Goal: Task Accomplishment & Management: Complete application form

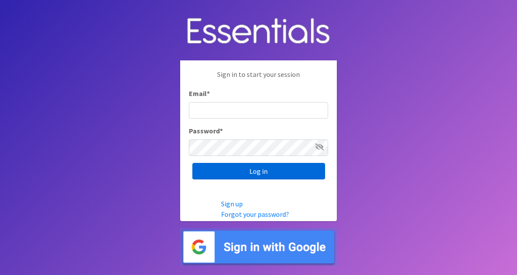
type input "[EMAIL_ADDRESS][DOMAIN_NAME]"
click at [282, 173] on input "Log in" at bounding box center [258, 171] width 133 height 17
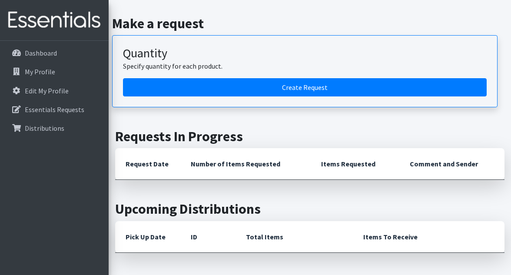
scroll to position [194, 0]
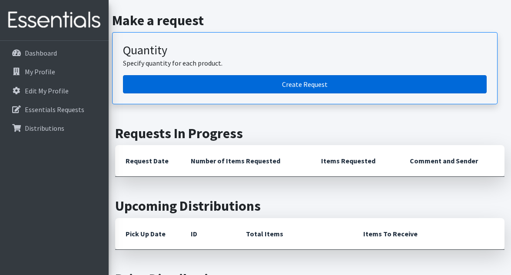
click at [290, 84] on link "Create Request" at bounding box center [305, 84] width 364 height 18
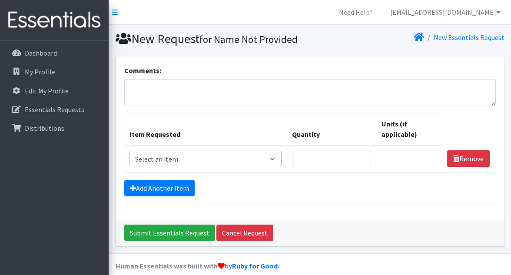
click at [273, 158] on select "Select an item # of Children this order will serve # of Individuals Living in H…" at bounding box center [206, 159] width 153 height 17
select select "13431"
click at [130, 151] on select "Select an item # of Children this order will serve # of Individuals Living in H…" at bounding box center [206, 159] width 153 height 17
click at [314, 153] on input "Quantity" at bounding box center [331, 159] width 79 height 17
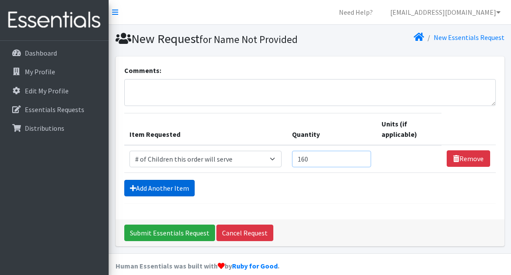
type input "160"
click at [183, 183] on link "Add Another Item" at bounding box center [159, 188] width 70 height 17
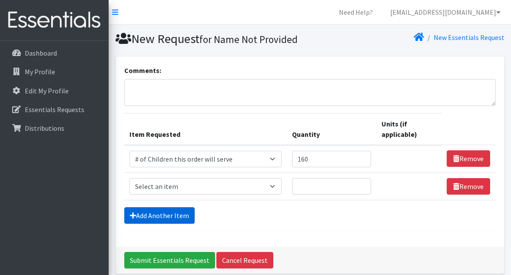
scroll to position [37, 0]
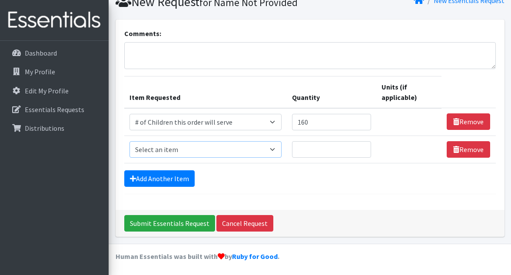
click at [195, 148] on select "Select an item # of Children this order will serve # of Individuals Living in H…" at bounding box center [206, 149] width 153 height 17
select select "6076"
click at [130, 141] on select "Select an item # of Children this order will serve # of Individuals Living in H…" at bounding box center [206, 149] width 153 height 17
click at [332, 144] on input "Quantity" at bounding box center [331, 149] width 79 height 17
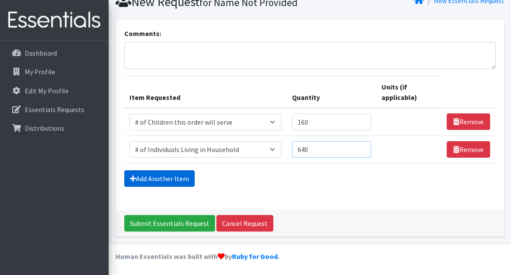
type input "640"
click at [161, 177] on link "Add Another Item" at bounding box center [159, 178] width 70 height 17
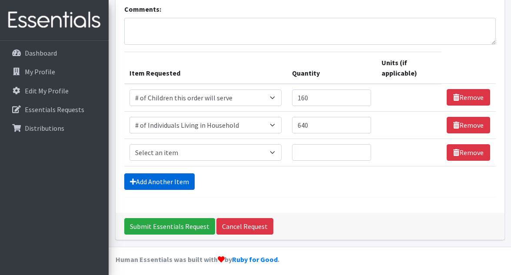
scroll to position [64, 0]
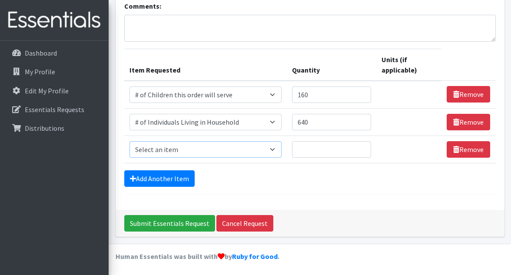
click at [175, 149] on select "Select an item # of Children this order will serve # of Individuals Living in H…" at bounding box center [206, 149] width 153 height 17
select select "1984"
click at [130, 141] on select "Select an item # of Children this order will serve # of Individuals Living in H…" at bounding box center [206, 149] width 153 height 17
click at [314, 151] on input "Quantity" at bounding box center [331, 149] width 79 height 17
type input "1"
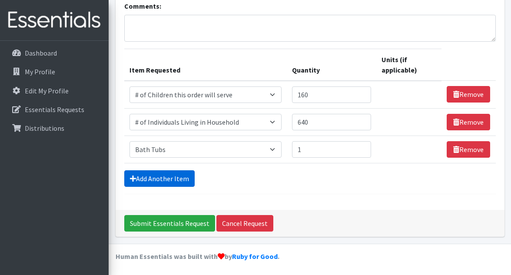
click at [148, 176] on link "Add Another Item" at bounding box center [159, 178] width 70 height 17
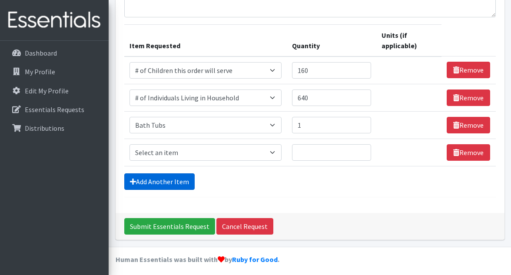
scroll to position [91, 0]
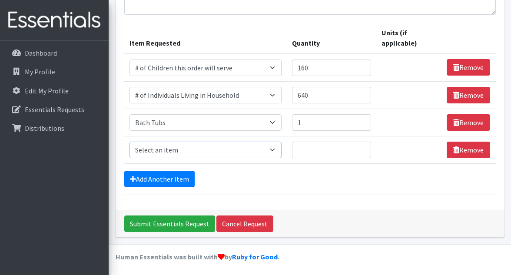
click at [163, 151] on select "Select an item # of Children this order will serve # of Individuals Living in H…" at bounding box center [206, 150] width 153 height 17
select select "1937"
click at [130, 142] on select "Select an item # of Children this order will serve # of Individuals Living in H…" at bounding box center [206, 150] width 153 height 17
click at [304, 149] on input "Quantity" at bounding box center [331, 150] width 79 height 17
type input "2"
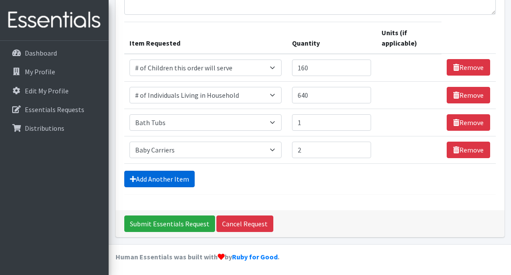
click at [167, 177] on link "Add Another Item" at bounding box center [159, 179] width 70 height 17
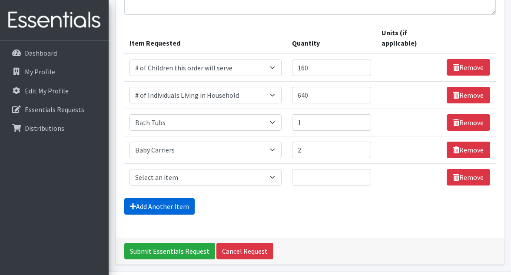
scroll to position [119, 0]
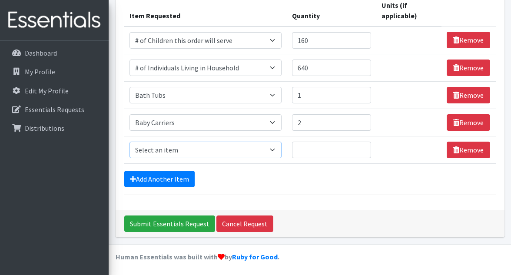
click at [180, 149] on select "Select an item # of Children this order will serve # of Individuals Living in H…" at bounding box center [206, 150] width 153 height 17
select select "1947"
click at [130, 142] on select "Select an item # of Children this order will serve # of Individuals Living in H…" at bounding box center [206, 150] width 153 height 17
click at [311, 147] on input "Quantity" at bounding box center [331, 150] width 79 height 17
type input "75"
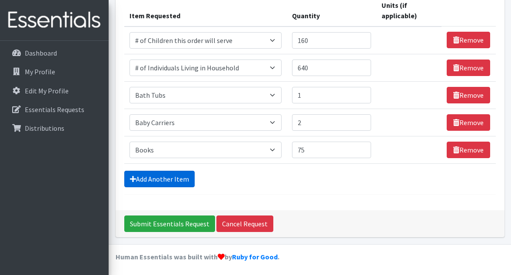
click at [165, 177] on link "Add Another Item" at bounding box center [159, 179] width 70 height 17
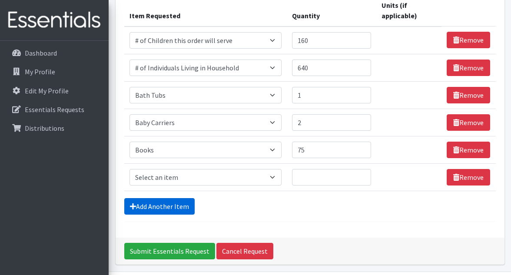
scroll to position [146, 0]
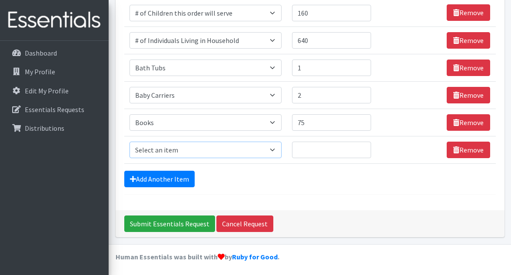
click at [184, 150] on select "Select an item # of Children this order will serve # of Individuals Living in H…" at bounding box center [206, 150] width 153 height 17
select select "1974"
click at [130, 142] on select "Select an item # of Children this order will serve # of Individuals Living in H…" at bounding box center [206, 150] width 153 height 17
click at [314, 148] on input "Quantity" at bounding box center [331, 150] width 79 height 17
type input "25"
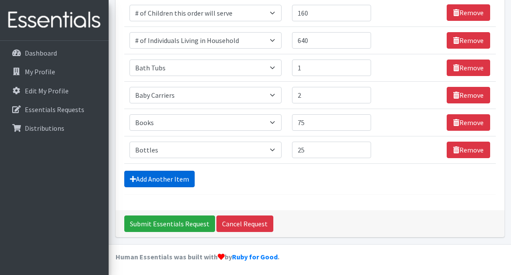
click at [153, 177] on link "Add Another Item" at bounding box center [159, 179] width 70 height 17
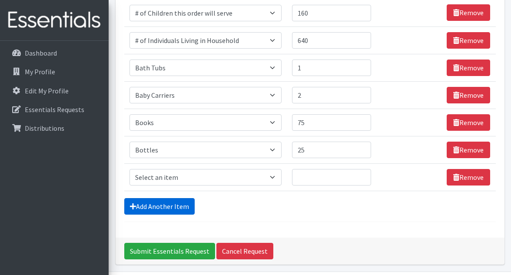
scroll to position [173, 0]
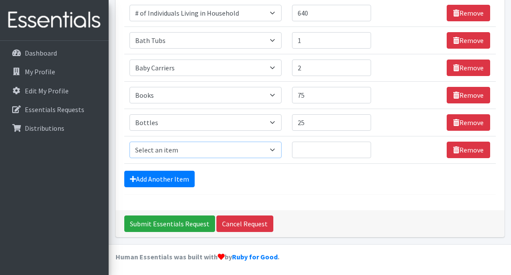
click at [173, 150] on select "Select an item # of Children this order will serve # of Individuals Living in H…" at bounding box center [206, 150] width 153 height 17
select select "11425"
click at [130, 142] on select "Select an item # of Children this order will serve # of Individuals Living in H…" at bounding box center [206, 150] width 153 height 17
click at [329, 150] on input "Quantity" at bounding box center [331, 150] width 79 height 17
type input "1"
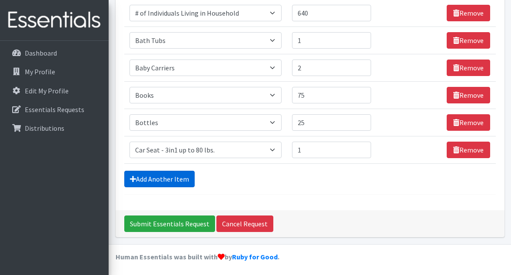
click at [146, 176] on link "Add Another Item" at bounding box center [159, 179] width 70 height 17
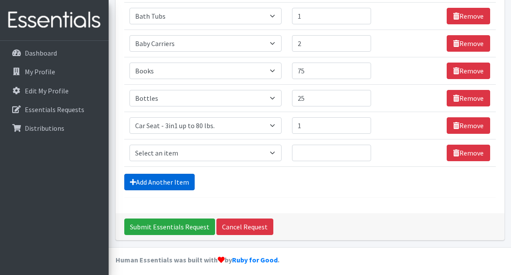
scroll to position [201, 0]
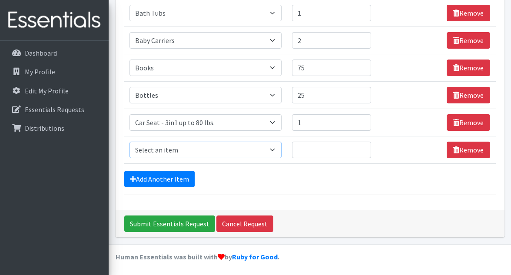
click at [185, 150] on select "Select an item # of Children this order will serve # of Individuals Living in H…" at bounding box center [206, 150] width 153 height 17
select select "8906"
click at [130, 142] on select "Select an item # of Children this order will serve # of Individuals Living in H…" at bounding box center [206, 150] width 153 height 17
click at [310, 150] on input "Quantity" at bounding box center [331, 150] width 79 height 17
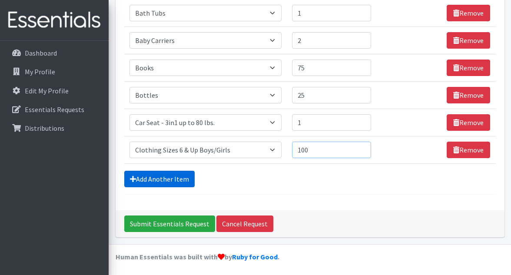
type input "100"
click at [176, 178] on link "Add Another Item" at bounding box center [159, 179] width 70 height 17
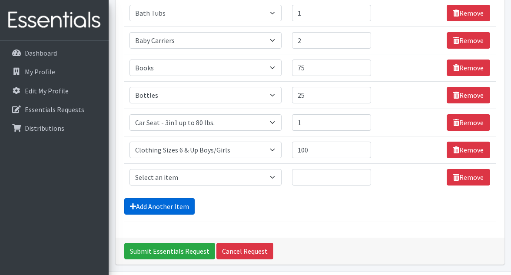
scroll to position [228, 0]
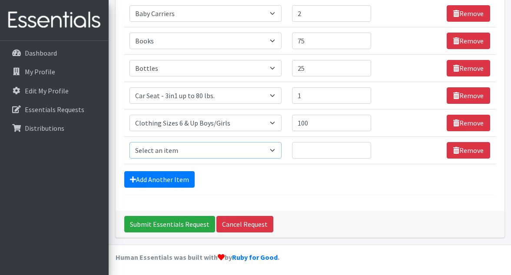
click at [193, 152] on select "Select an item # of Children this order will serve # of Individuals Living in H…" at bounding box center [206, 150] width 153 height 17
select select "15477"
click at [130, 142] on select "Select an item # of Children this order will serve # of Individuals Living in H…" at bounding box center [206, 150] width 153 height 17
click at [313, 150] on input "Quantity" at bounding box center [329, 150] width 78 height 17
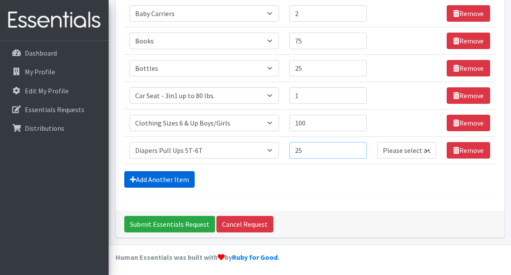
type input "25"
click at [175, 178] on link "Add Another Item" at bounding box center [159, 179] width 70 height 17
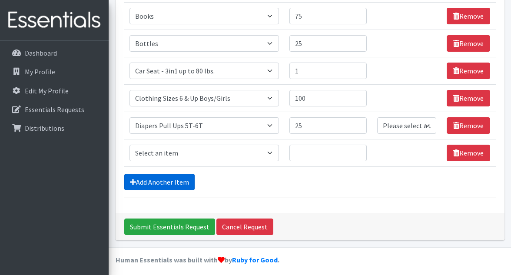
scroll to position [255, 0]
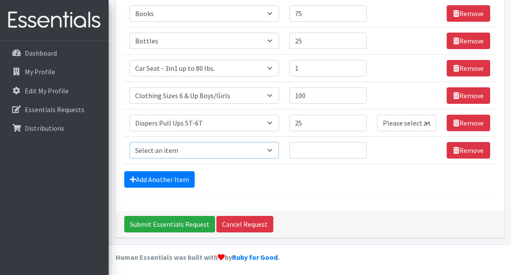
click at [202, 147] on select "Select an item # of Children this order will serve # of Individuals Living in H…" at bounding box center [205, 150] width 150 height 17
select select "1964"
click at [130, 142] on select "Select an item # of Children this order will serve # of Individuals Living in H…" at bounding box center [205, 150] width 150 height 17
click at [333, 143] on input "Quantity" at bounding box center [329, 150] width 78 height 17
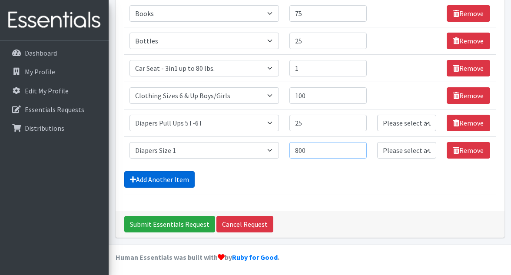
type input "800"
click at [186, 174] on link "Add Another Item" at bounding box center [159, 179] width 70 height 17
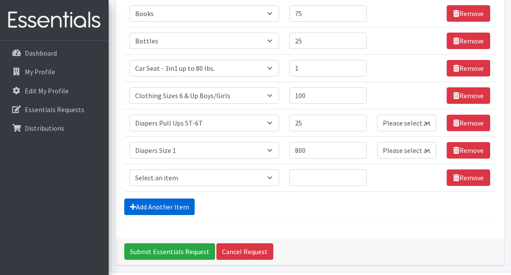
scroll to position [283, 0]
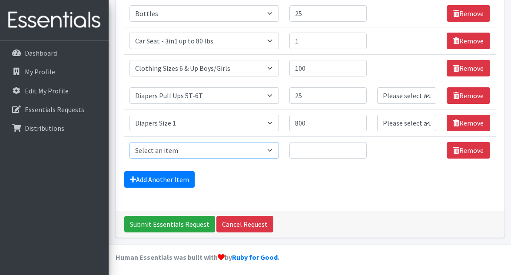
click at [240, 150] on select "Select an item # of Children this order will serve # of Individuals Living in H…" at bounding box center [205, 150] width 150 height 17
select select "1965"
click at [130, 142] on select "Select an item # of Children this order will serve # of Individuals Living in H…" at bounding box center [205, 150] width 150 height 17
click at [313, 148] on input "Quantity" at bounding box center [329, 150] width 78 height 17
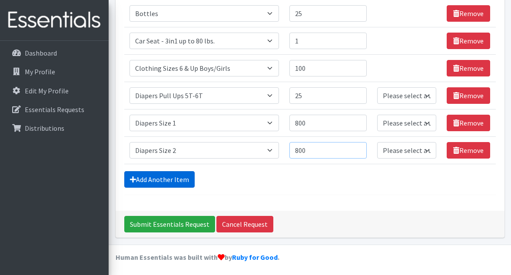
type input "800"
click at [171, 173] on link "Add Another Item" at bounding box center [159, 179] width 70 height 17
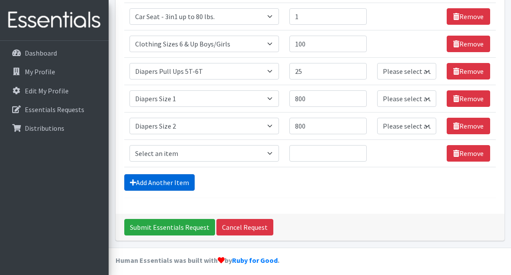
scroll to position [310, 0]
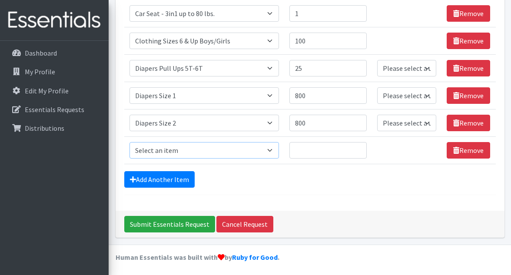
click at [189, 150] on select "Select an item # of Children this order will serve # of Individuals Living in H…" at bounding box center [205, 150] width 150 height 17
select select "1966"
click at [130, 142] on select "Select an item # of Children this order will serve # of Individuals Living in H…" at bounding box center [205, 150] width 150 height 17
click at [317, 147] on input "Quantity" at bounding box center [329, 150] width 78 height 17
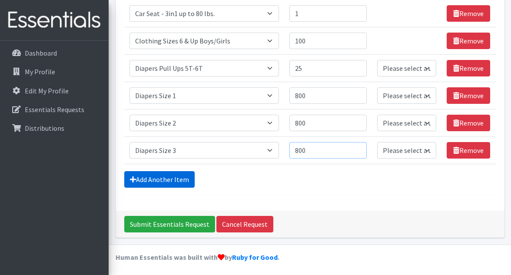
type input "800"
click at [179, 177] on link "Add Another Item" at bounding box center [159, 179] width 70 height 17
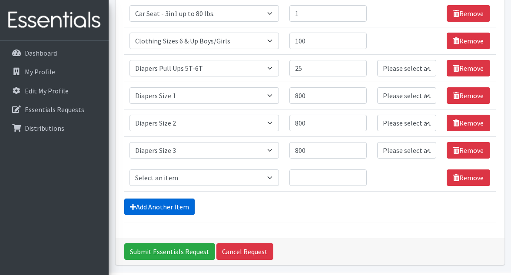
scroll to position [337, 0]
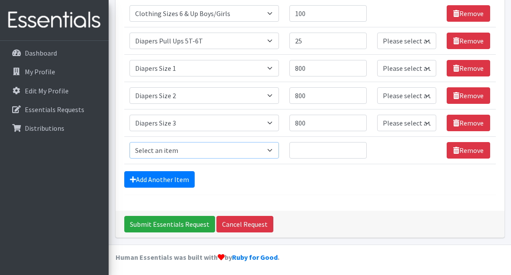
click at [215, 150] on select "Select an item # of Children this order will serve # of Individuals Living in H…" at bounding box center [205, 150] width 150 height 17
select select "1967"
click at [130, 142] on select "Select an item # of Children this order will serve # of Individuals Living in H…" at bounding box center [205, 150] width 150 height 17
click at [335, 147] on input "Quantity" at bounding box center [329, 150] width 78 height 17
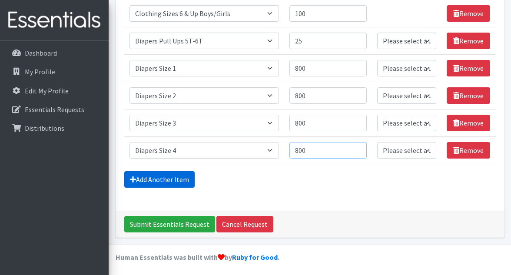
type input "800"
click at [184, 176] on link "Add Another Item" at bounding box center [159, 179] width 70 height 17
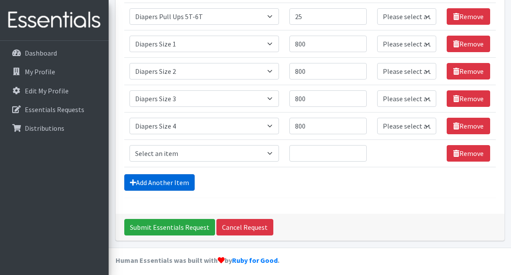
scroll to position [364, 0]
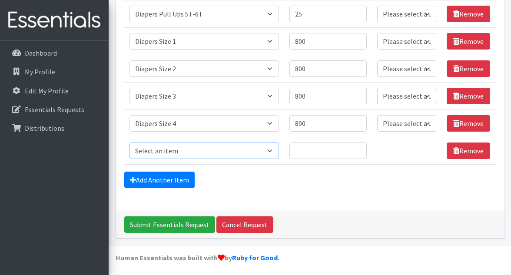
click at [220, 152] on select "Select an item # of Children this order will serve # of Individuals Living in H…" at bounding box center [205, 151] width 150 height 17
select select "1968"
click at [130, 143] on select "Select an item # of Children this order will serve # of Individuals Living in H…" at bounding box center [205, 151] width 150 height 17
click at [323, 147] on input "Quantity" at bounding box center [329, 151] width 78 height 17
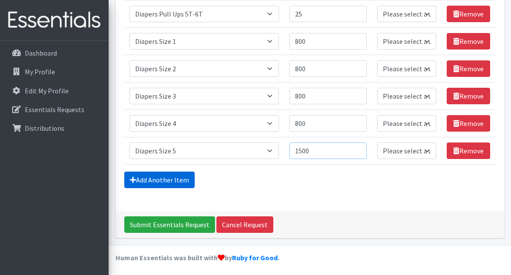
type input "1500"
click at [176, 176] on link "Add Another Item" at bounding box center [159, 180] width 70 height 17
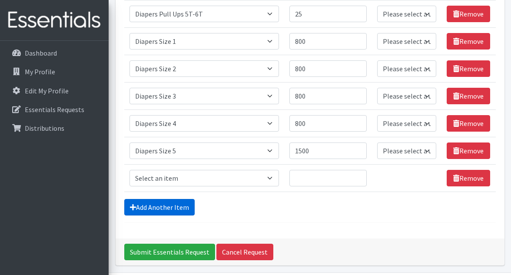
scroll to position [392, 0]
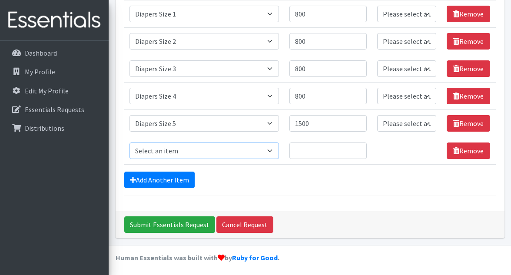
click at [274, 150] on select "Select an item # of Children this order will serve # of Individuals Living in H…" at bounding box center [205, 151] width 150 height 17
select select "1969"
click at [130, 143] on select "Select an item # of Children this order will serve # of Individuals Living in H…" at bounding box center [205, 151] width 150 height 17
click at [313, 149] on input "Quantity" at bounding box center [329, 151] width 78 height 17
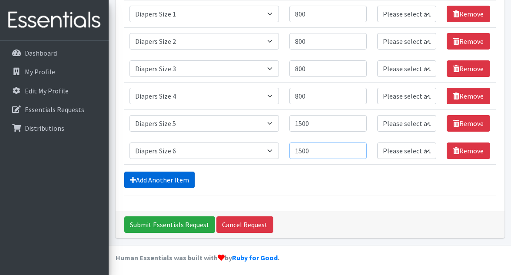
type input "1500"
click at [171, 178] on link "Add Another Item" at bounding box center [159, 180] width 70 height 17
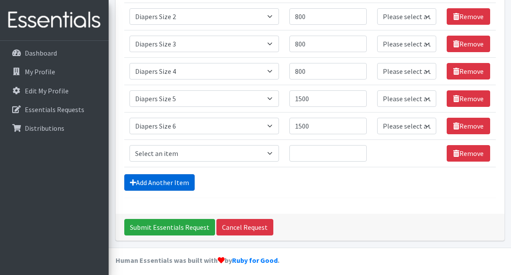
scroll to position [419, 0]
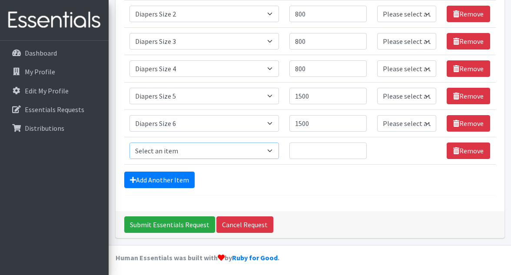
click at [200, 150] on select "Select an item # of Children this order will serve # of Individuals Living in H…" at bounding box center [205, 151] width 150 height 17
select select "1970"
click at [130, 143] on select "Select an item # of Children this order will serve # of Individuals Living in H…" at bounding box center [205, 151] width 150 height 17
click at [336, 144] on input "Quantity" at bounding box center [329, 151] width 78 height 17
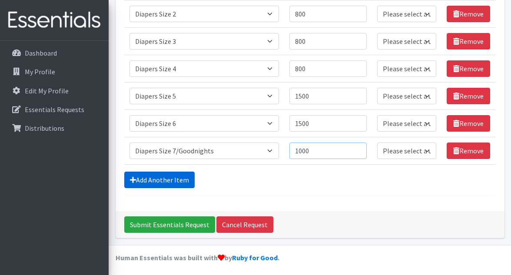
type input "1000"
click at [163, 178] on link "Add Another Item" at bounding box center [159, 180] width 70 height 17
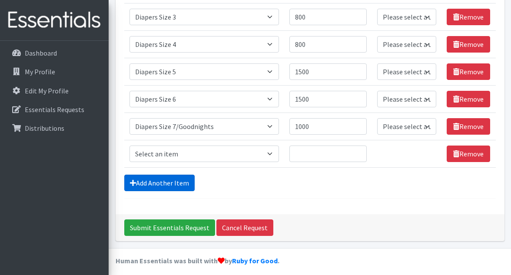
scroll to position [447, 0]
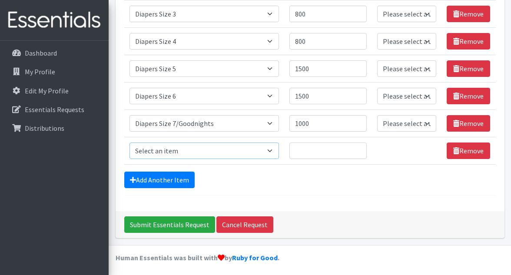
click at [193, 150] on select "Select an item # of Children this order will serve # of Individuals Living in H…" at bounding box center [205, 151] width 150 height 17
select select "2005"
click at [130, 143] on select "Select an item # of Children this order will serve # of Individuals Living in H…" at bounding box center [205, 151] width 150 height 17
click at [322, 150] on input "Quantity" at bounding box center [329, 151] width 78 height 17
type input "30"
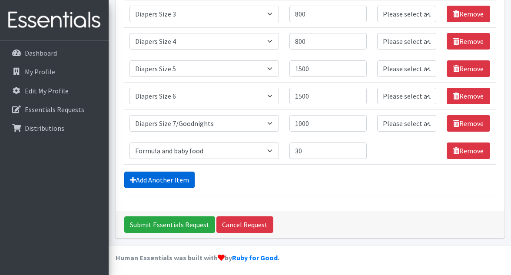
click at [149, 175] on link "Add Another Item" at bounding box center [159, 180] width 70 height 17
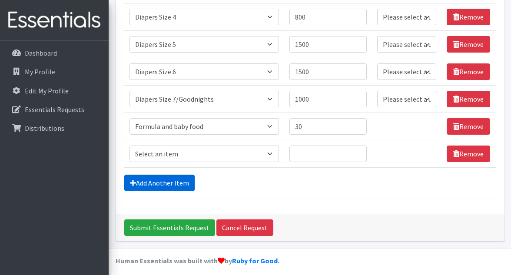
scroll to position [474, 0]
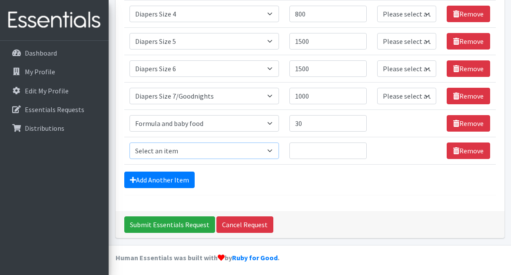
click at [197, 149] on select "Select an item # of Children this order will serve # of Individuals Living in H…" at bounding box center [205, 151] width 150 height 17
select select "1987"
click at [130, 143] on select "Select an item # of Children this order will serve # of Individuals Living in H…" at bounding box center [205, 151] width 150 height 17
click at [320, 146] on input "Quantity" at bounding box center [329, 151] width 78 height 17
type input "2"
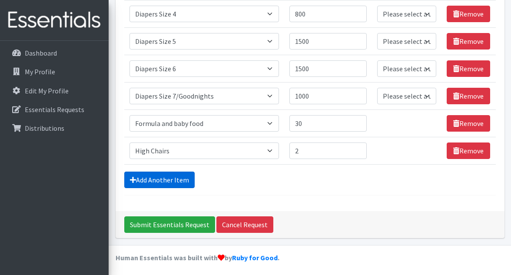
click at [160, 180] on link "Add Another Item" at bounding box center [159, 180] width 70 height 17
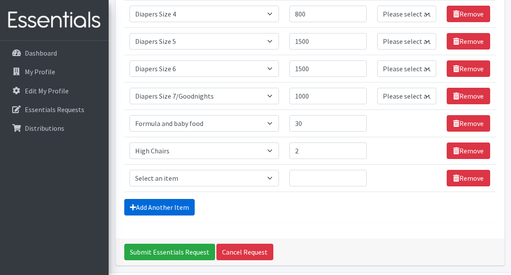
scroll to position [501, 0]
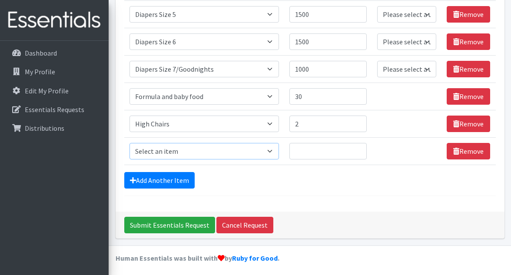
click at [216, 149] on select "Select an item # of Children this order will serve # of Individuals Living in H…" at bounding box center [205, 151] width 150 height 17
select select "5659"
click at [130, 143] on select "Select an item # of Children this order will serve # of Individuals Living in H…" at bounding box center [205, 151] width 150 height 17
click at [314, 149] on input "Quantity" at bounding box center [329, 151] width 78 height 17
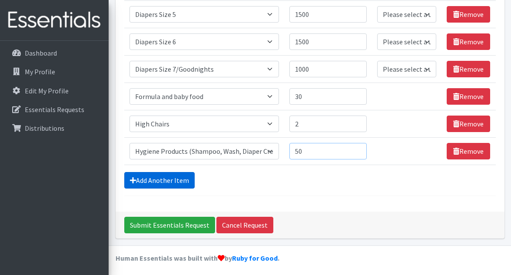
type input "50"
click at [160, 179] on link "Add Another Item" at bounding box center [159, 180] width 70 height 17
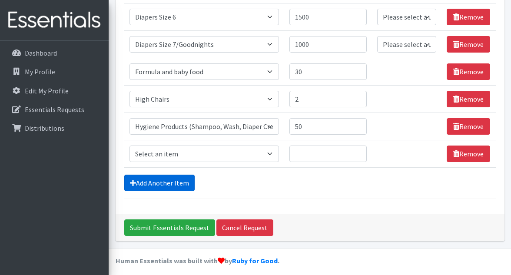
scroll to position [528, 0]
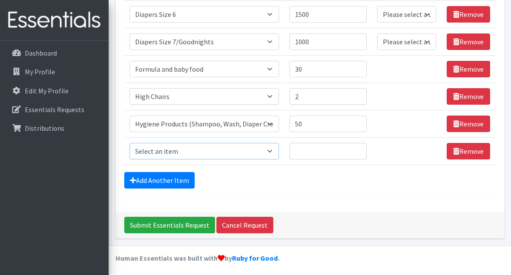
click at [200, 150] on select "Select an item # of Children this order will serve # of Individuals Living in H…" at bounding box center [205, 151] width 150 height 17
select select "302"
click at [130, 143] on select "Select an item # of Children this order will serve # of Individuals Living in H…" at bounding box center [205, 151] width 150 height 17
click at [326, 149] on input "Quantity" at bounding box center [329, 151] width 78 height 17
type input "50"
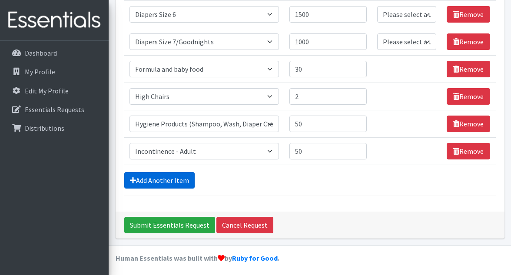
click at [141, 178] on link "Add Another Item" at bounding box center [159, 180] width 70 height 17
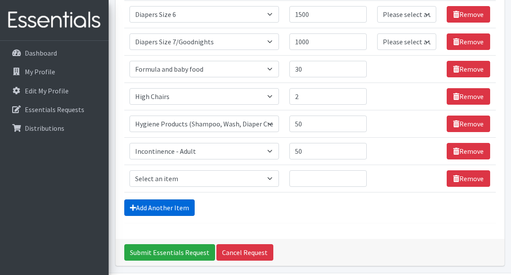
scroll to position [556, 0]
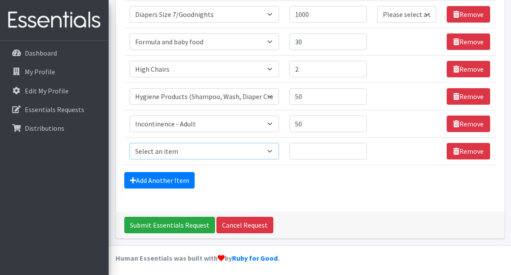
click at [208, 152] on select "Select an item # of Children this order will serve # of Individuals Living in H…" at bounding box center [205, 151] width 150 height 17
select select "1981"
click at [130, 143] on select "Select an item # of Children this order will serve # of Individuals Living in H…" at bounding box center [205, 151] width 150 height 17
click at [328, 149] on input "Quantity" at bounding box center [329, 151] width 78 height 17
type input "2"
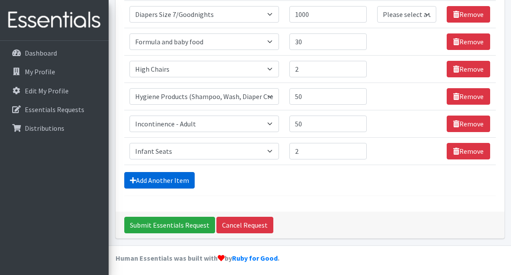
click at [171, 177] on link "Add Another Item" at bounding box center [159, 180] width 70 height 17
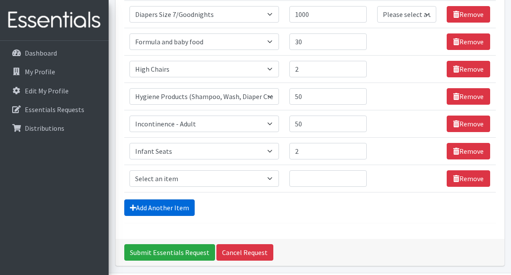
scroll to position [583, 0]
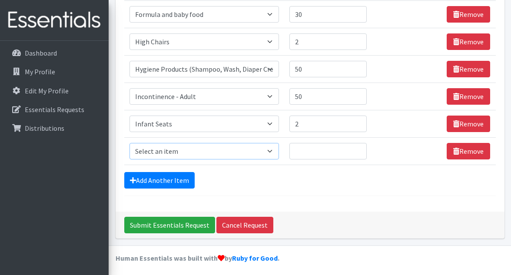
click at [201, 150] on select "Select an item # of Children this order will serve # of Individuals Living in H…" at bounding box center [205, 151] width 150 height 17
select select "1982"
click at [130, 143] on select "Select an item # of Children this order will serve # of Individuals Living in H…" at bounding box center [205, 151] width 150 height 17
click at [319, 150] on input "Quantity" at bounding box center [329, 151] width 78 height 17
type input "2"
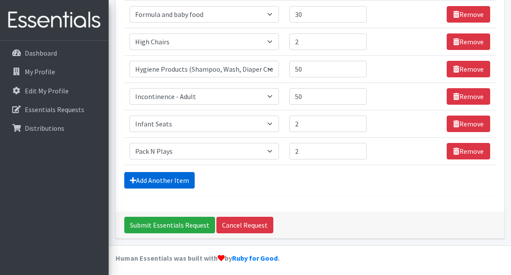
click at [176, 176] on link "Add Another Item" at bounding box center [159, 180] width 70 height 17
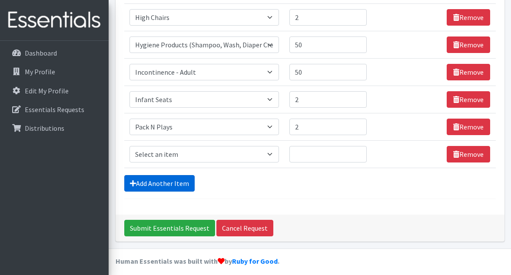
scroll to position [610, 0]
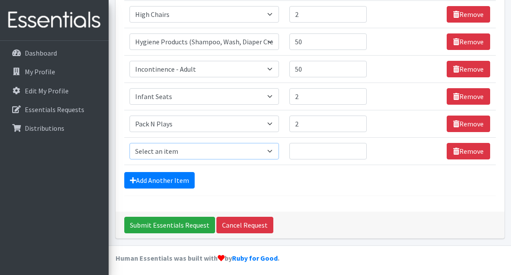
click at [196, 153] on select "Select an item # of Children this order will serve # of Individuals Living in H…" at bounding box center [205, 151] width 150 height 17
select select "5772"
click at [130, 143] on select "Select an item # of Children this order will serve # of Individuals Living in H…" at bounding box center [205, 151] width 150 height 17
click at [313, 148] on input "Quantity" at bounding box center [329, 151] width 78 height 17
type input "100"
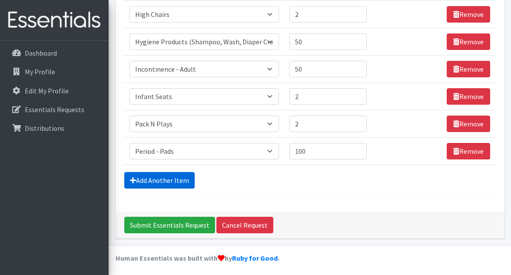
click at [145, 180] on link "Add Another Item" at bounding box center [159, 180] width 70 height 17
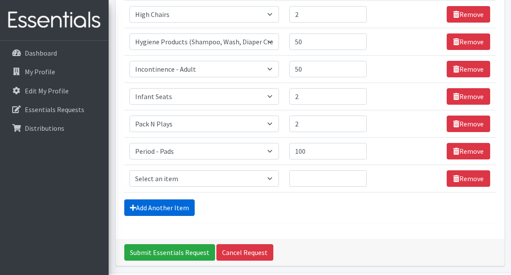
scroll to position [637, 0]
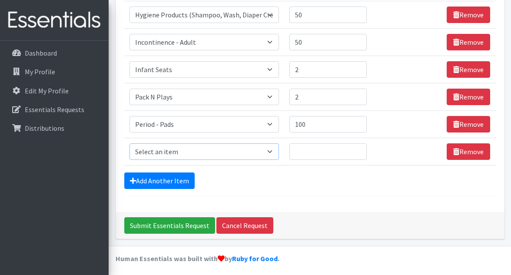
click at [210, 152] on select "Select an item # of Children this order will serve # of Individuals Living in H…" at bounding box center [205, 151] width 150 height 17
select select "1979"
click at [130, 143] on select "Select an item # of Children this order will serve # of Individuals Living in H…" at bounding box center [205, 151] width 150 height 17
click at [315, 148] on input "Quantity" at bounding box center [329, 151] width 78 height 17
type input "1"
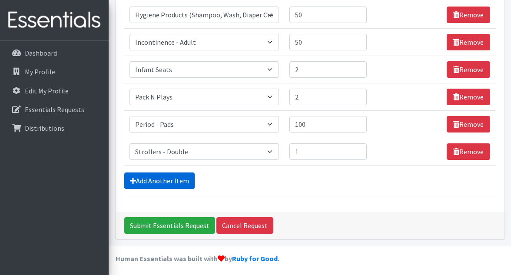
click at [148, 177] on link "Add Another Item" at bounding box center [159, 181] width 70 height 17
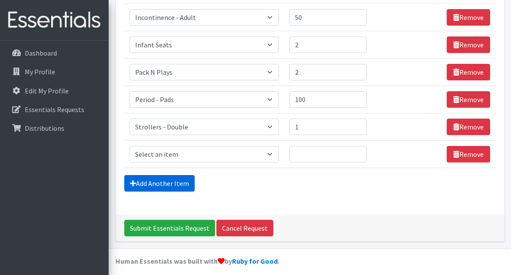
scroll to position [665, 0]
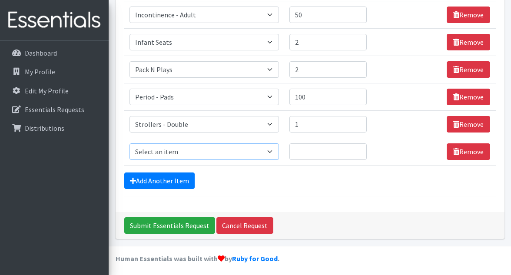
click at [193, 149] on select "Select an item # of Children this order will serve # of Individuals Living in H…" at bounding box center [205, 151] width 150 height 17
select select "1976"
click at [130, 143] on select "Select an item # of Children this order will serve # of Individuals Living in H…" at bounding box center [205, 151] width 150 height 17
click at [308, 148] on input "Quantity" at bounding box center [329, 151] width 78 height 17
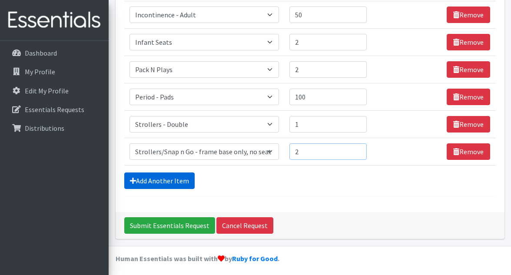
type input "2"
click at [158, 176] on link "Add Another Item" at bounding box center [159, 181] width 70 height 17
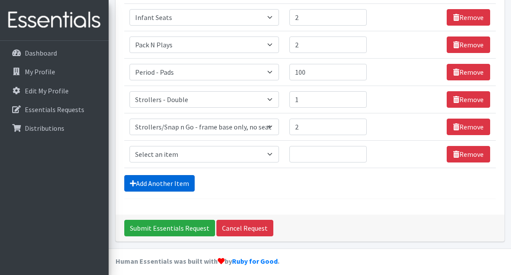
scroll to position [692, 0]
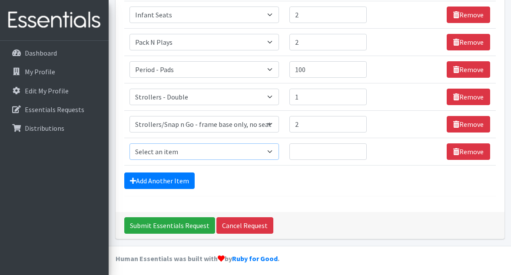
click at [194, 150] on select "Select an item # of Children this order will serve # of Individuals Living in H…" at bounding box center [205, 151] width 150 height 17
select select "1929"
click at [130, 143] on select "Select an item # of Children this order will serve # of Individuals Living in H…" at bounding box center [205, 151] width 150 height 17
click at [311, 154] on input "Quantity" at bounding box center [329, 151] width 78 height 17
type input "100"
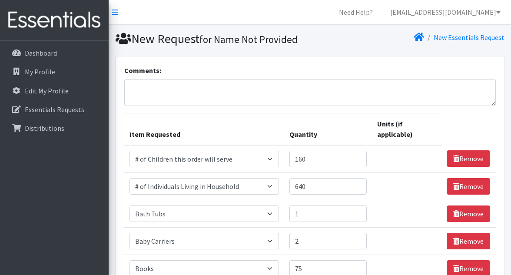
scroll to position [0, 0]
click at [337, 86] on textarea "Comments:" at bounding box center [310, 92] width 372 height 27
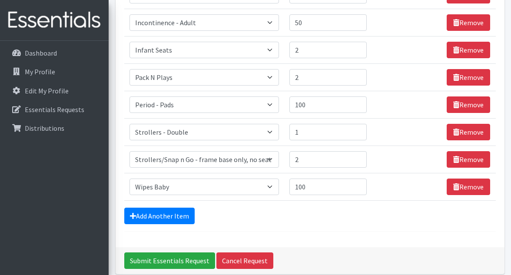
scroll to position [670, 0]
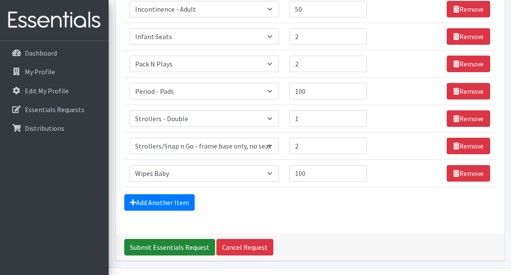
type textarea "We will take any coats that you are willing to give us for our coat drive on No…"
click at [167, 242] on input "Submit Essentials Request" at bounding box center [169, 247] width 91 height 17
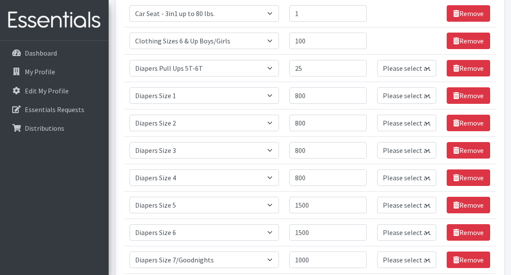
scroll to position [482, 0]
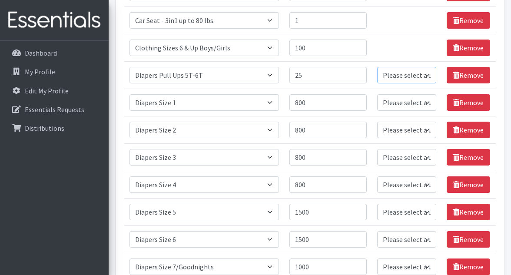
click at [423, 74] on select "Please select a unit units Packs" at bounding box center [406, 75] width 59 height 17
select select
click at [378, 67] on select "Please select a unit units Packs" at bounding box center [406, 75] width 59 height 17
click at [415, 103] on select "Please select a unit units Packs" at bounding box center [406, 102] width 59 height 17
select select
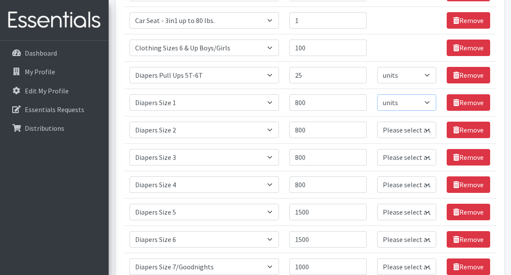
click at [378, 94] on select "Please select a unit units Packs" at bounding box center [406, 102] width 59 height 17
click at [410, 131] on select "Please select a unit units Packs" at bounding box center [406, 130] width 59 height 17
select select
click at [378, 122] on select "Please select a unit units Packs" at bounding box center [406, 130] width 59 height 17
click at [410, 156] on select "Please select a unit units Packs" at bounding box center [406, 157] width 59 height 17
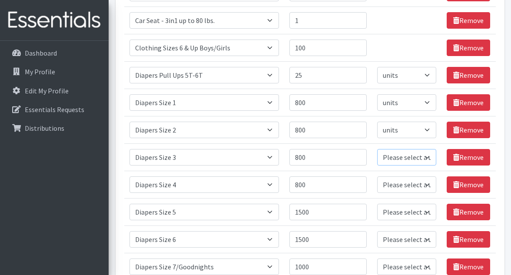
select select
click at [378, 149] on select "Please select a unit units Packs" at bounding box center [406, 157] width 59 height 17
click at [410, 186] on select "Please select a unit units Packs" at bounding box center [406, 185] width 59 height 17
select select
click at [378, 177] on select "Please select a unit units Packs" at bounding box center [406, 185] width 59 height 17
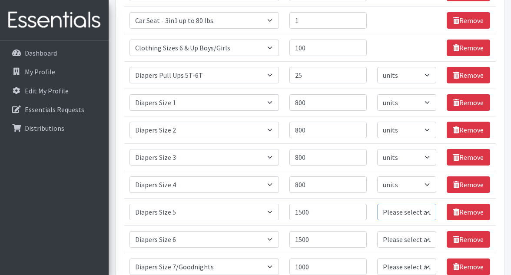
drag, startPoint x: 410, startPoint y: 211, endPoint x: 424, endPoint y: 213, distance: 14.1
click at [424, 213] on select "Please select a unit units Packs" at bounding box center [406, 212] width 59 height 17
select select
click at [378, 204] on select "Please select a unit units Packs" at bounding box center [406, 212] width 59 height 17
click at [407, 240] on select "Please select a unit units Packs" at bounding box center [406, 239] width 59 height 17
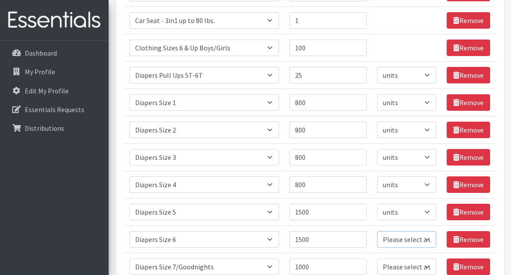
select select
click at [378, 231] on select "Please select a unit units Packs" at bounding box center [406, 239] width 59 height 17
click at [410, 263] on select "Please select a unit units Packs" at bounding box center [406, 267] width 59 height 17
select select
click at [378, 259] on select "Please select a unit units Packs" at bounding box center [406, 267] width 59 height 17
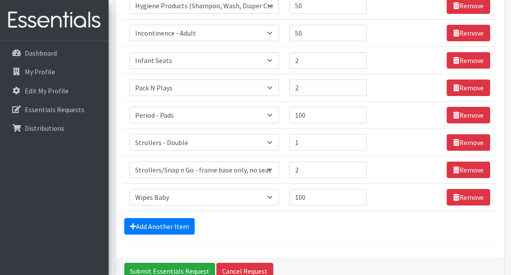
scroll to position [871, 0]
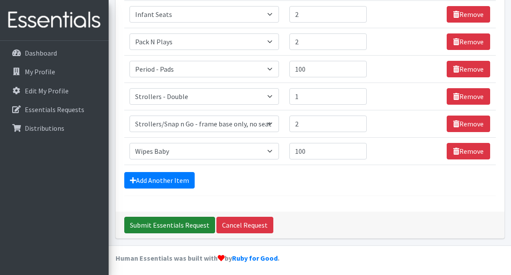
click at [176, 221] on input "Submit Essentials Request" at bounding box center [169, 225] width 91 height 17
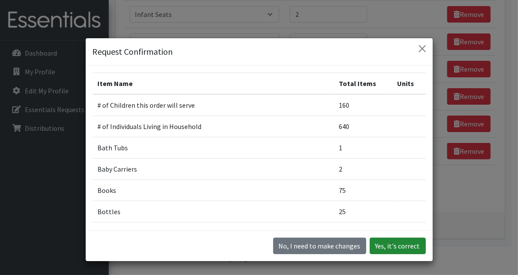
click at [392, 243] on button "Yes, it's correct" at bounding box center [398, 246] width 56 height 17
